Goal: Task Accomplishment & Management: Use online tool/utility

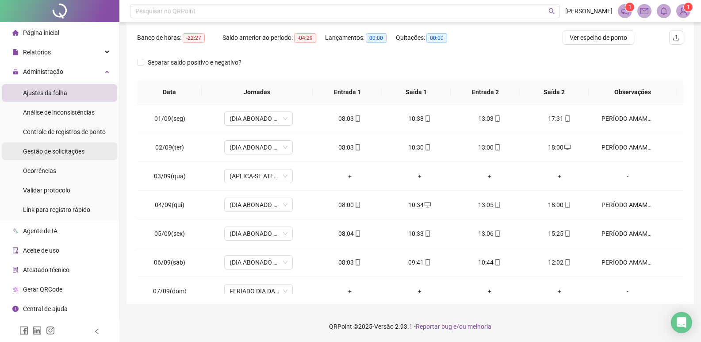
scroll to position [357, 0]
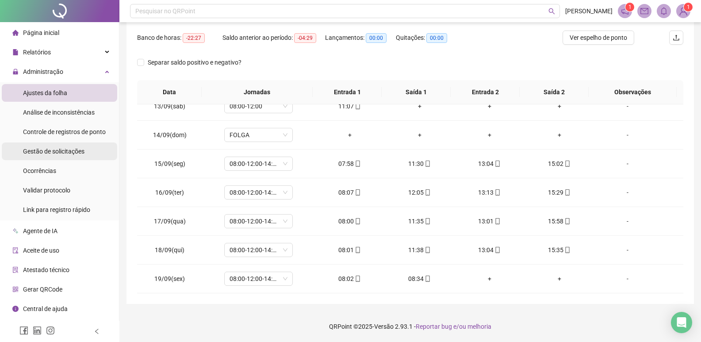
click at [72, 149] on span "Gestão de solicitações" at bounding box center [53, 151] width 61 height 7
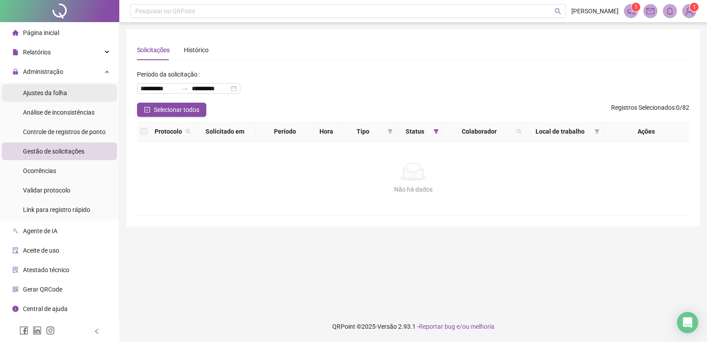
click at [70, 92] on li "Ajustes da folha" at bounding box center [59, 93] width 115 height 18
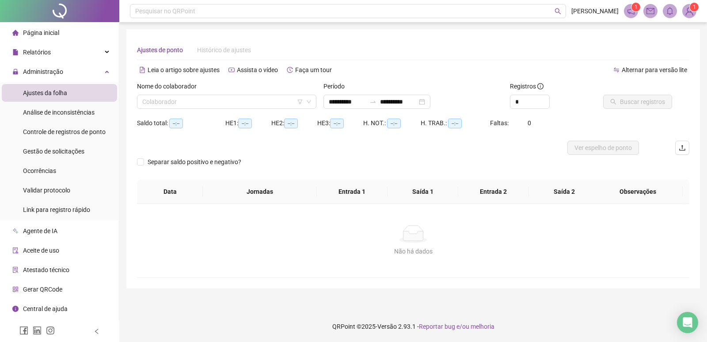
type input "**********"
click at [192, 103] on input "search" at bounding box center [222, 101] width 161 height 13
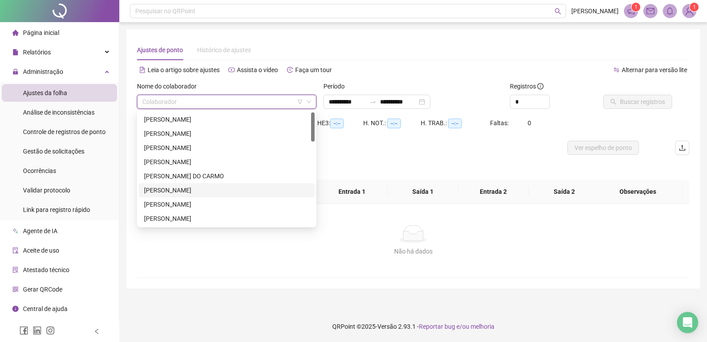
click at [193, 188] on div "[PERSON_NAME]" at bounding box center [226, 190] width 165 height 10
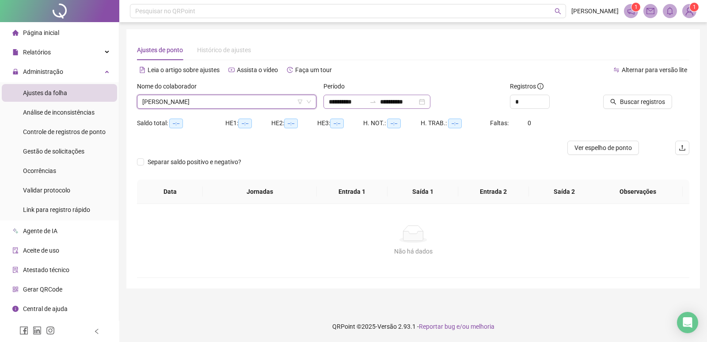
click at [431, 102] on div "**********" at bounding box center [377, 102] width 107 height 14
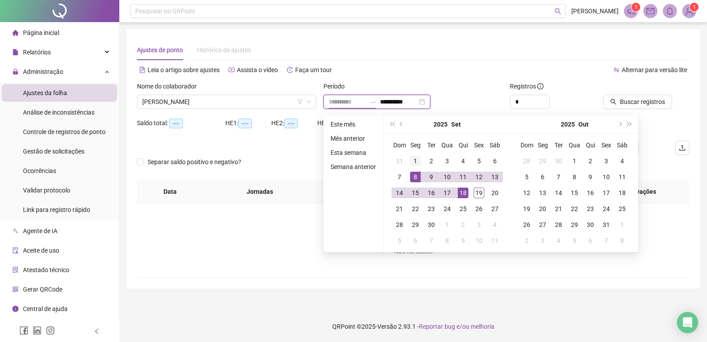
type input "**********"
click at [411, 163] on div "1" at bounding box center [415, 161] width 11 height 11
type input "**********"
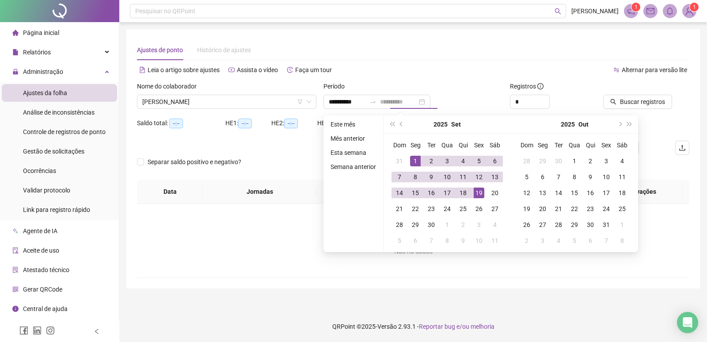
click at [476, 196] on div "19" at bounding box center [479, 192] width 11 height 11
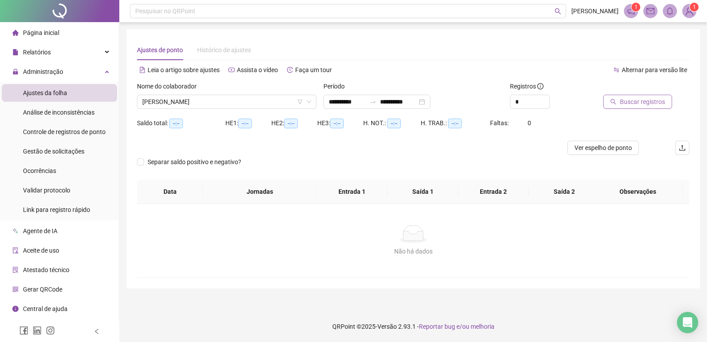
click at [643, 98] on span "Buscar registros" at bounding box center [642, 102] width 45 height 10
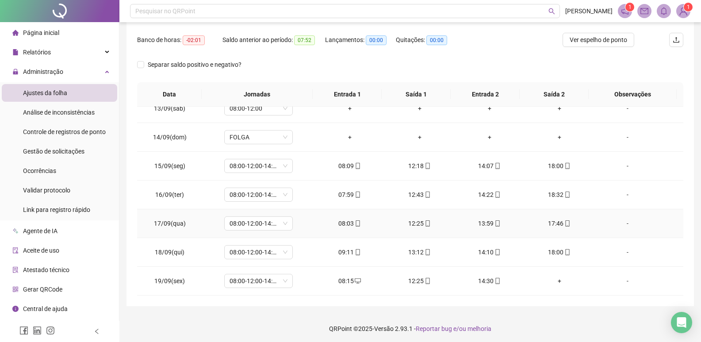
scroll to position [135, 0]
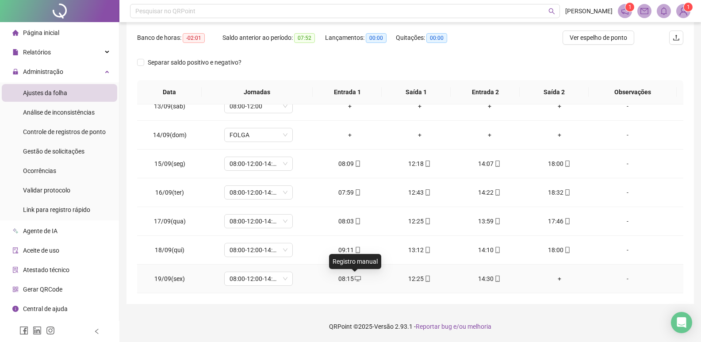
click at [355, 279] on icon "desktop" at bounding box center [358, 278] width 6 height 6
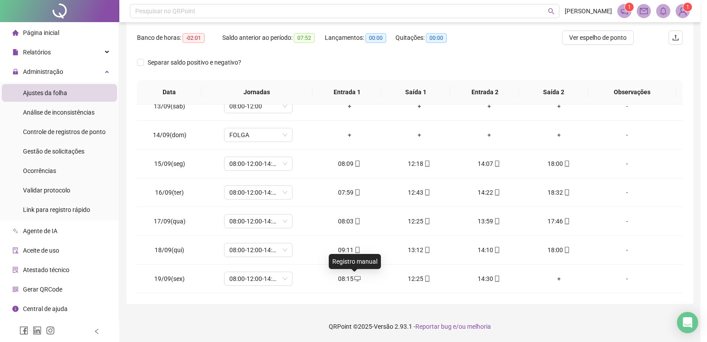
type input "**********"
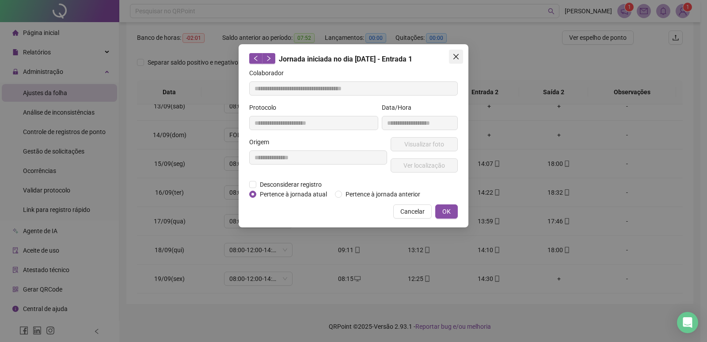
click at [457, 55] on icon "close" at bounding box center [456, 56] width 7 height 7
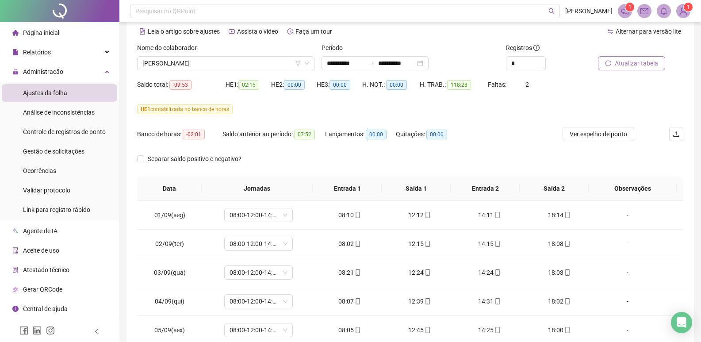
scroll to position [0, 0]
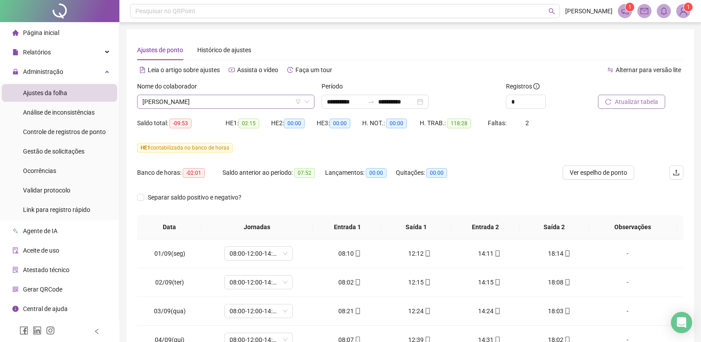
click at [284, 102] on span "[PERSON_NAME]" at bounding box center [225, 101] width 167 height 13
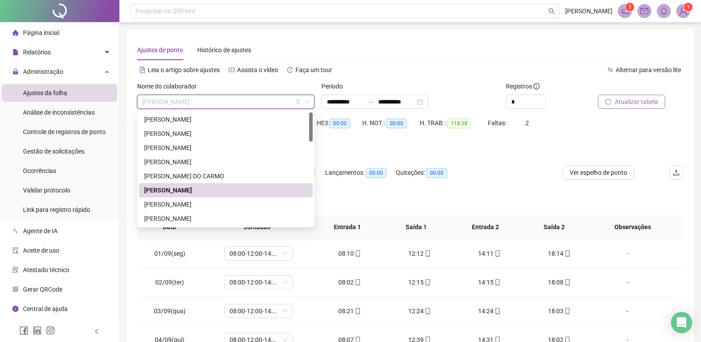
scroll to position [265, 0]
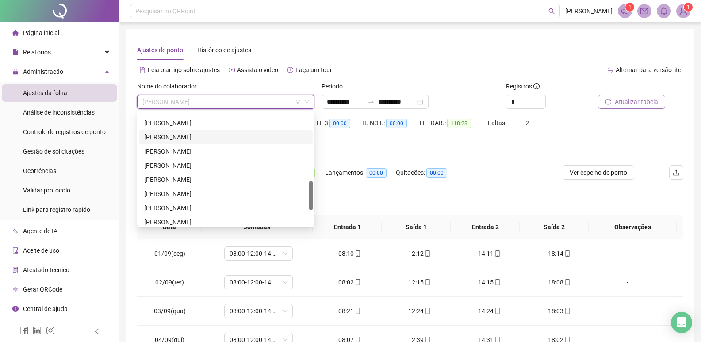
click at [199, 135] on div "[PERSON_NAME]" at bounding box center [225, 137] width 163 height 10
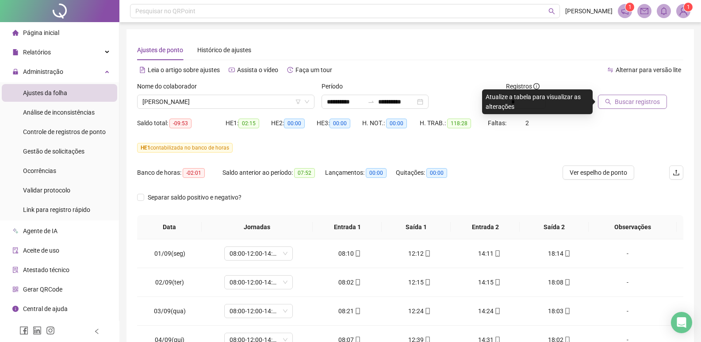
click at [625, 105] on span "Buscar registros" at bounding box center [637, 102] width 45 height 10
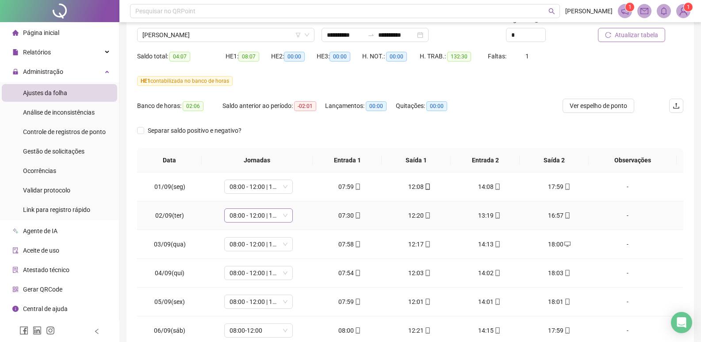
scroll to position [0, 0]
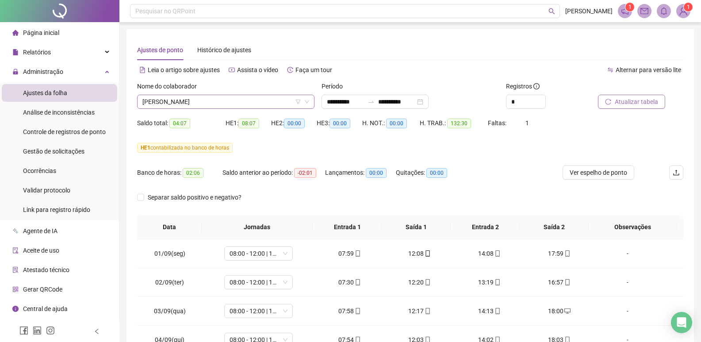
click at [256, 103] on span "[PERSON_NAME]" at bounding box center [225, 101] width 167 height 13
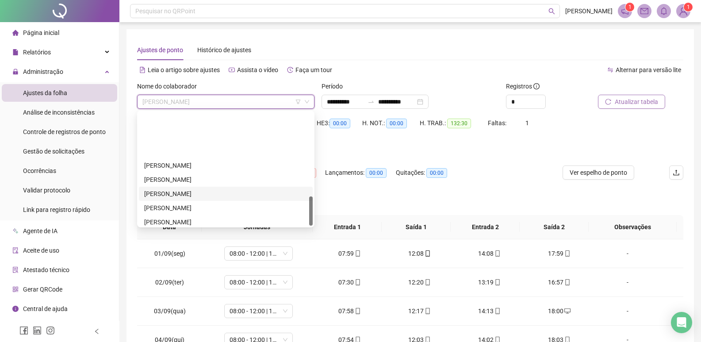
scroll to position [325, 0]
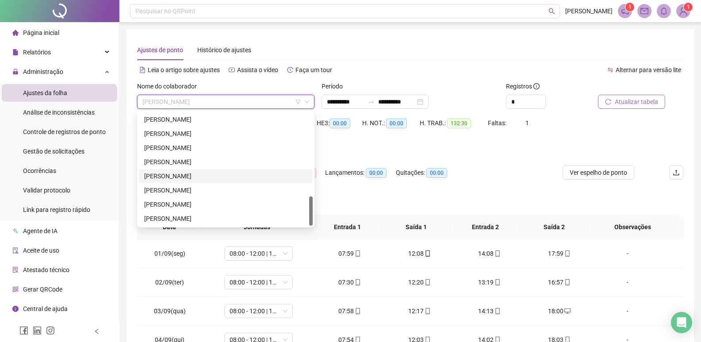
click at [189, 176] on div "[PERSON_NAME]" at bounding box center [225, 176] width 163 height 10
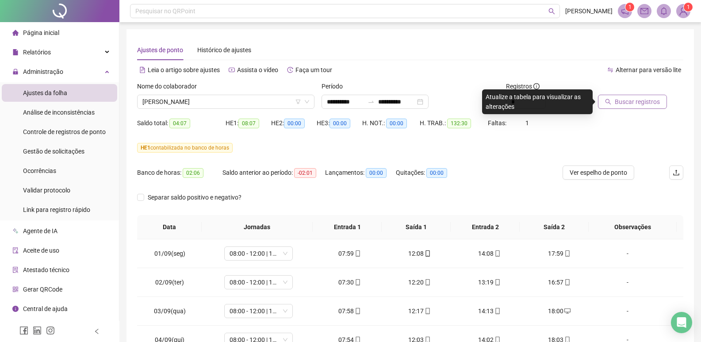
click at [623, 103] on span "Buscar registros" at bounding box center [637, 102] width 45 height 10
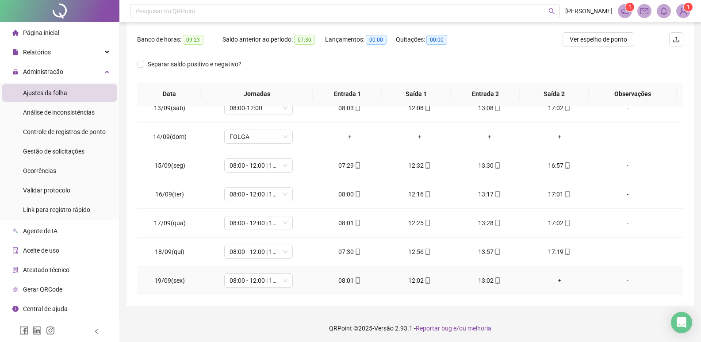
scroll to position [135, 0]
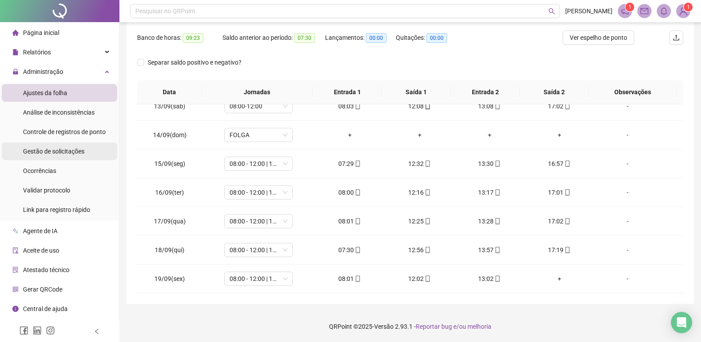
click at [78, 150] on span "Gestão de solicitações" at bounding box center [53, 151] width 61 height 7
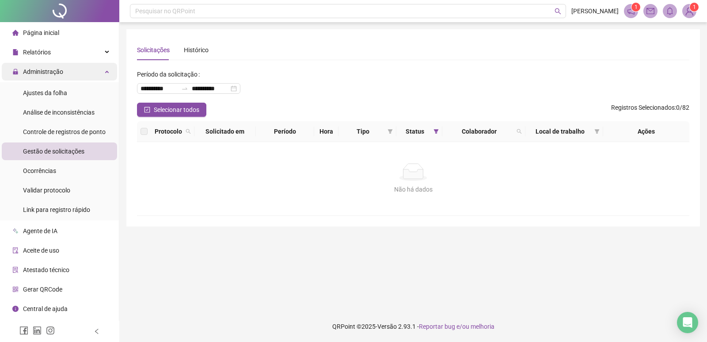
click at [55, 74] on span "Administração" at bounding box center [43, 71] width 40 height 7
